Goal: Information Seeking & Learning: Learn about a topic

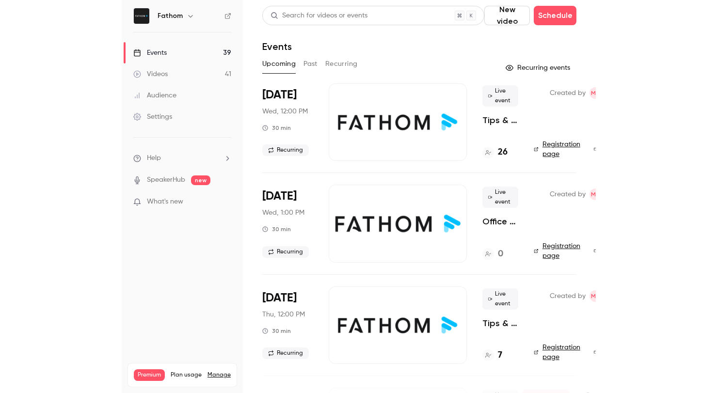
scroll to position [0, 52]
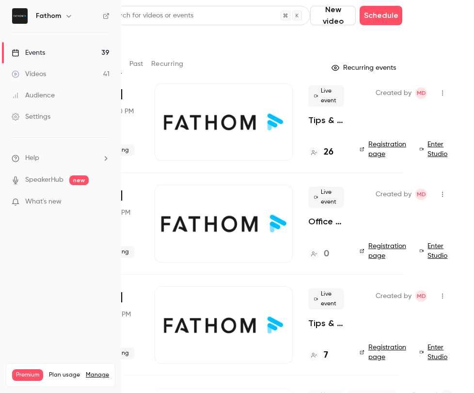
click at [471, 55] on main "Search for videos or events New video Schedule Events Upcoming Past Recurring R…" at bounding box center [297, 196] width 353 height 393
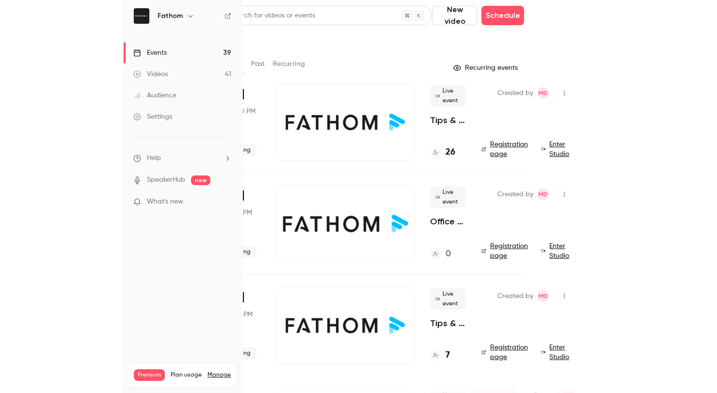
scroll to position [0, 0]
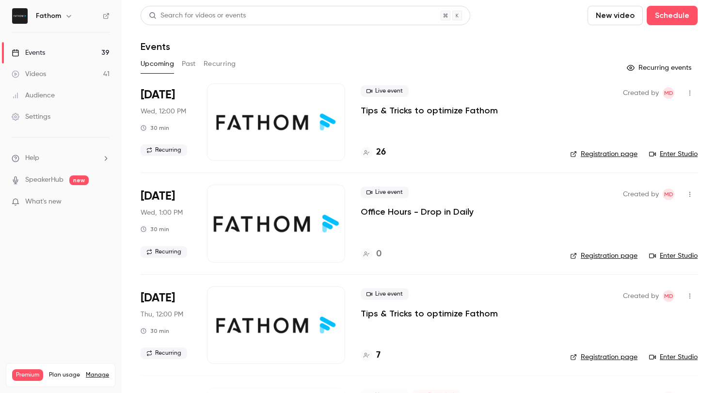
click at [199, 64] on div "Upcoming Past Recurring" at bounding box center [419, 64] width 557 height 16
click at [192, 63] on button "Past" at bounding box center [189, 64] width 14 height 16
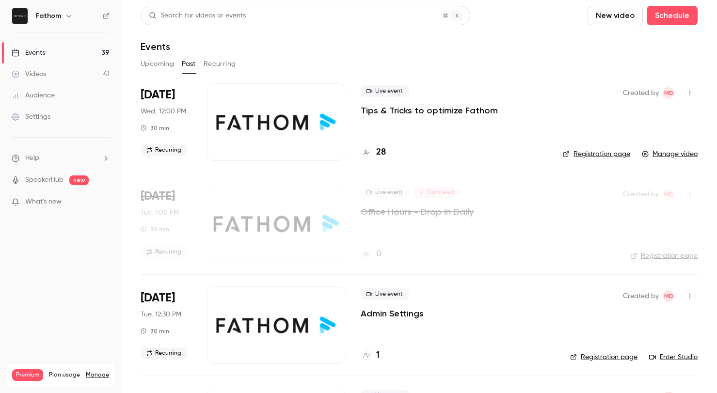
click at [430, 115] on p "Tips & Tricks to optimize Fathom" at bounding box center [429, 111] width 137 height 12
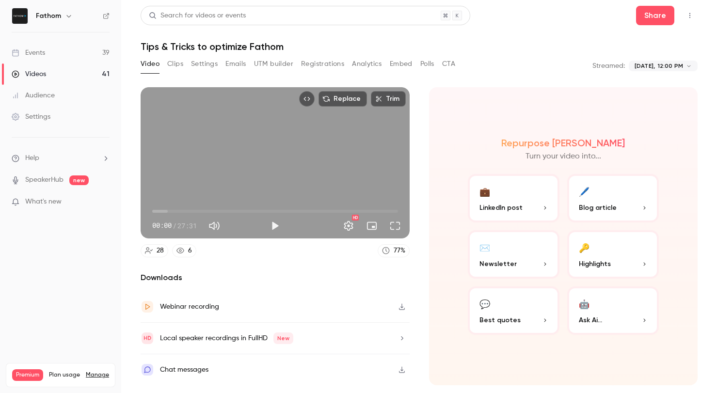
click at [366, 62] on button "Analytics" at bounding box center [367, 64] width 30 height 16
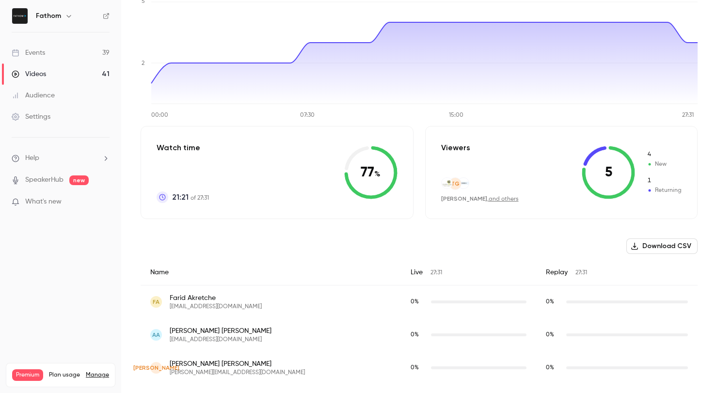
scroll to position [115, 0]
click at [474, 197] on link "and others" at bounding box center [504, 199] width 30 height 6
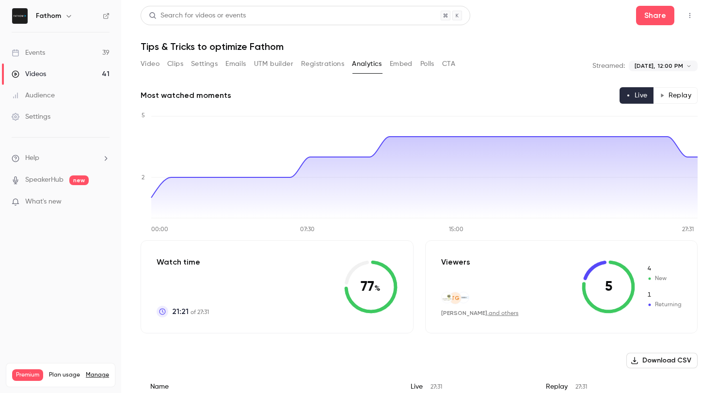
click at [431, 62] on button "Polls" at bounding box center [427, 64] width 14 height 16
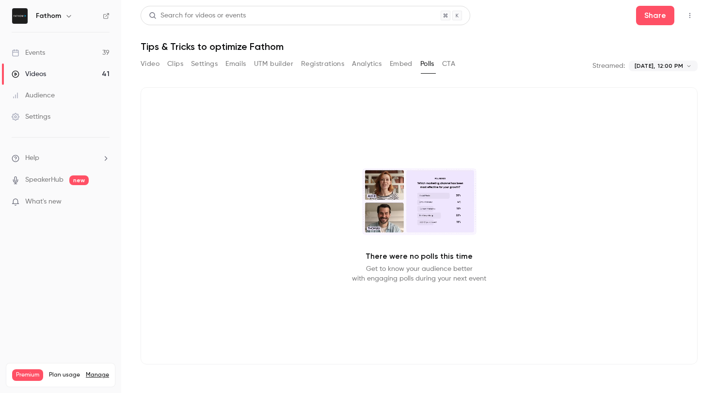
click at [451, 61] on button "CTA" at bounding box center [448, 64] width 13 height 16
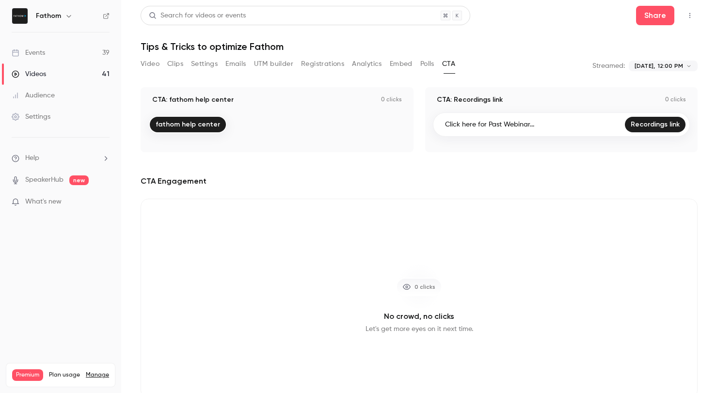
scroll to position [29, 0]
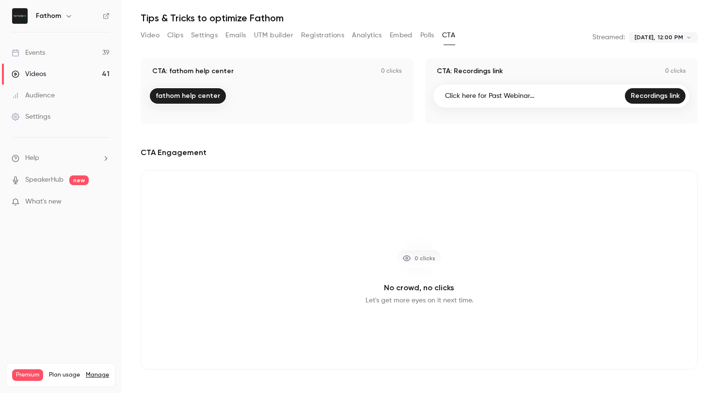
click at [270, 40] on button "UTM builder" at bounding box center [273, 36] width 39 height 16
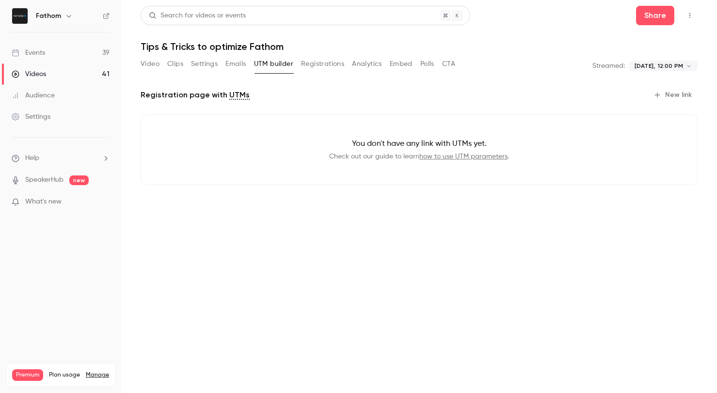
click at [237, 64] on button "Emails" at bounding box center [235, 64] width 20 height 16
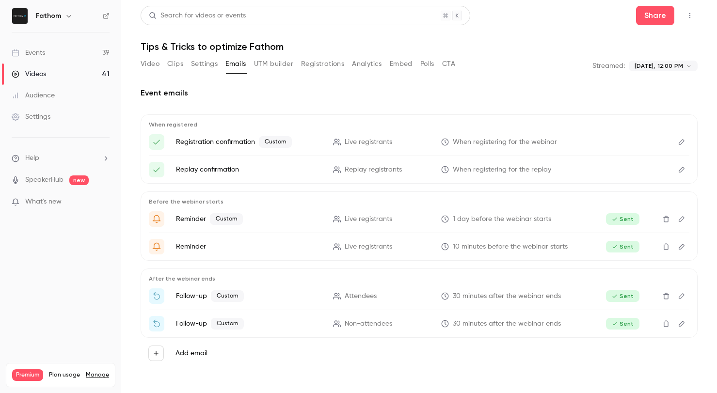
click at [452, 60] on button "CTA" at bounding box center [448, 64] width 13 height 16
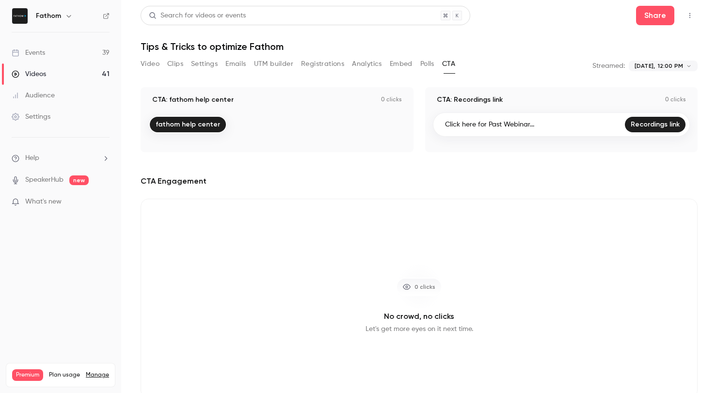
click at [173, 64] on button "Clips" at bounding box center [175, 64] width 16 height 16
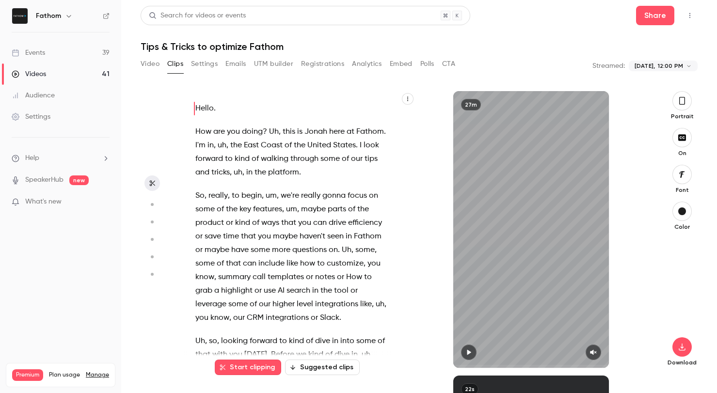
click at [146, 66] on button "Video" at bounding box center [150, 64] width 19 height 16
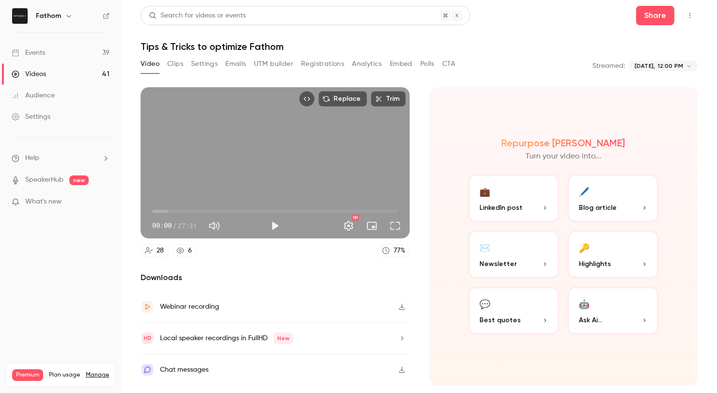
click at [53, 95] on div "Audience" at bounding box center [33, 96] width 43 height 10
